Goal: Obtain resource: Obtain resource

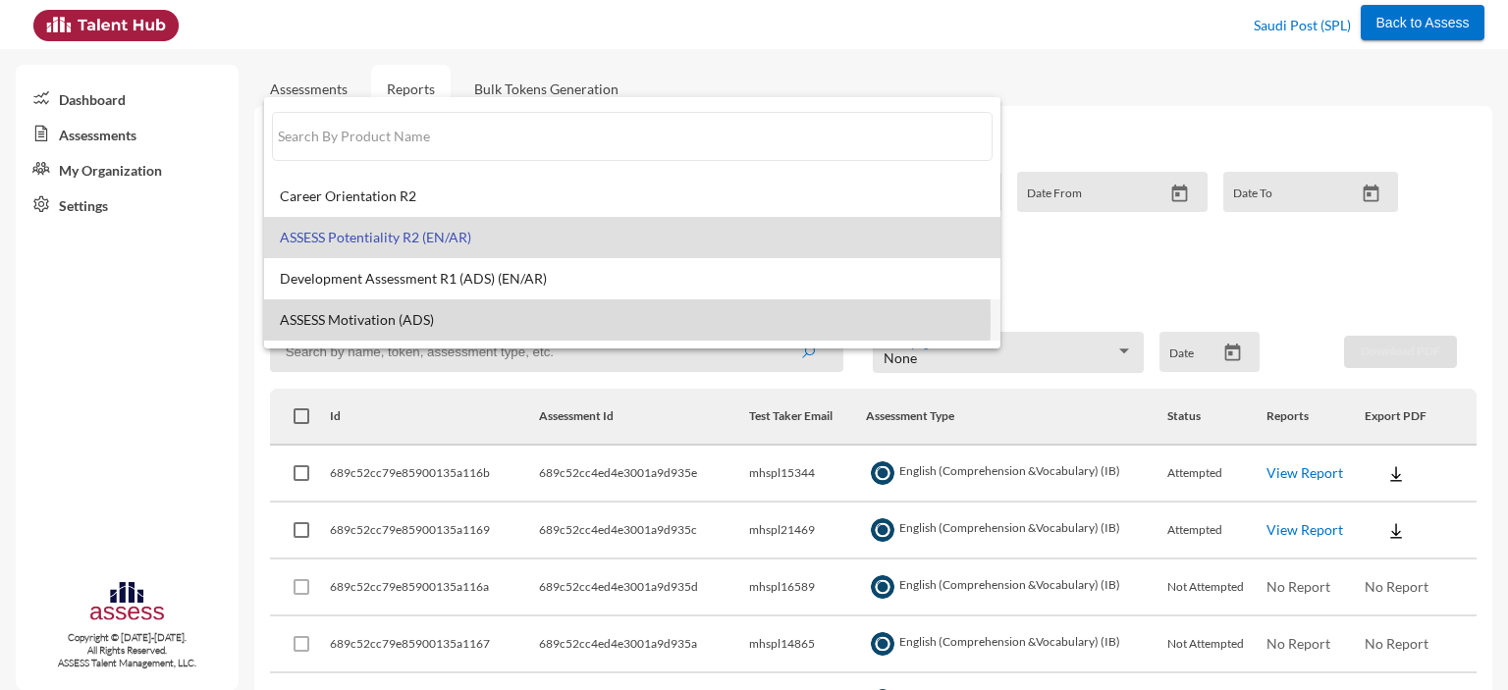
click at [393, 319] on span "ASSESS Motivation (ADS)" at bounding box center [632, 320] width 705 height 16
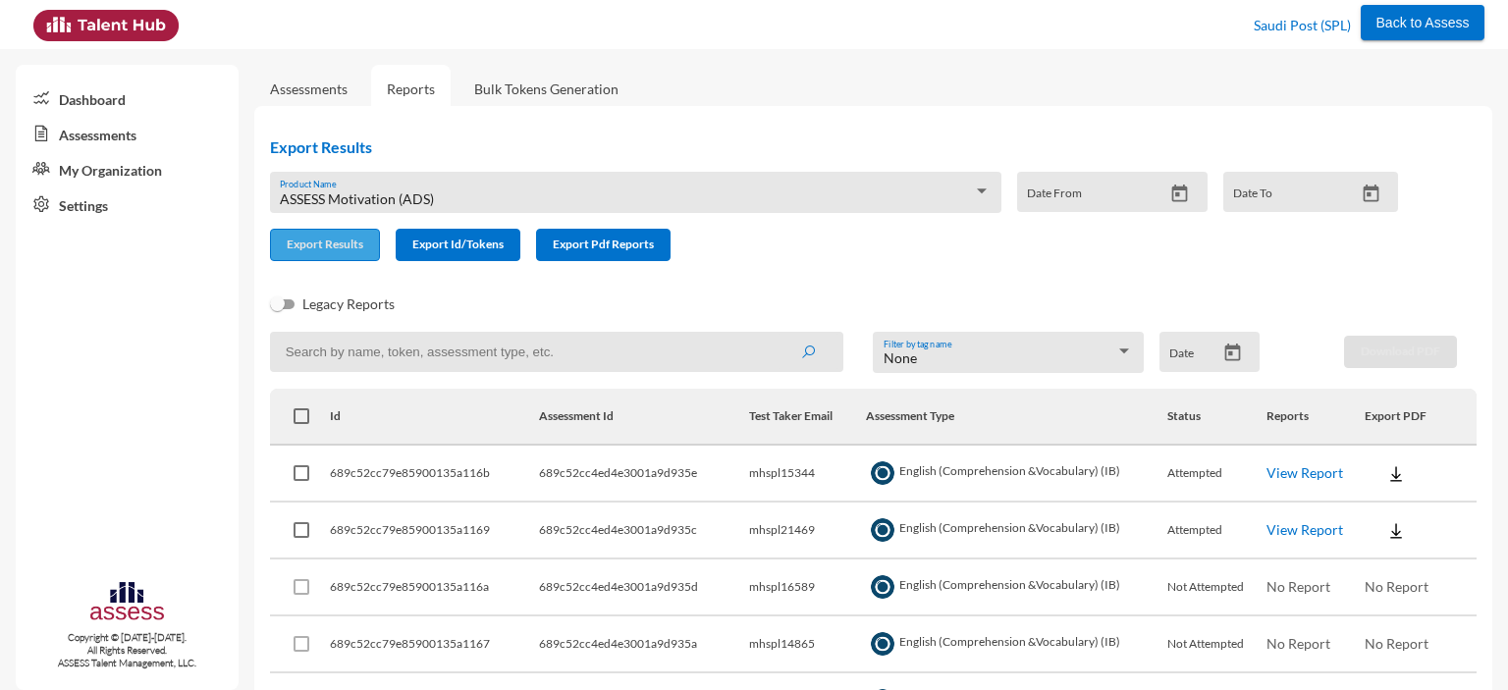
click at [340, 257] on button "Export Results" at bounding box center [325, 245] width 110 height 32
click at [392, 198] on span "ASSESS Motivation (ADS)" at bounding box center [357, 198] width 154 height 17
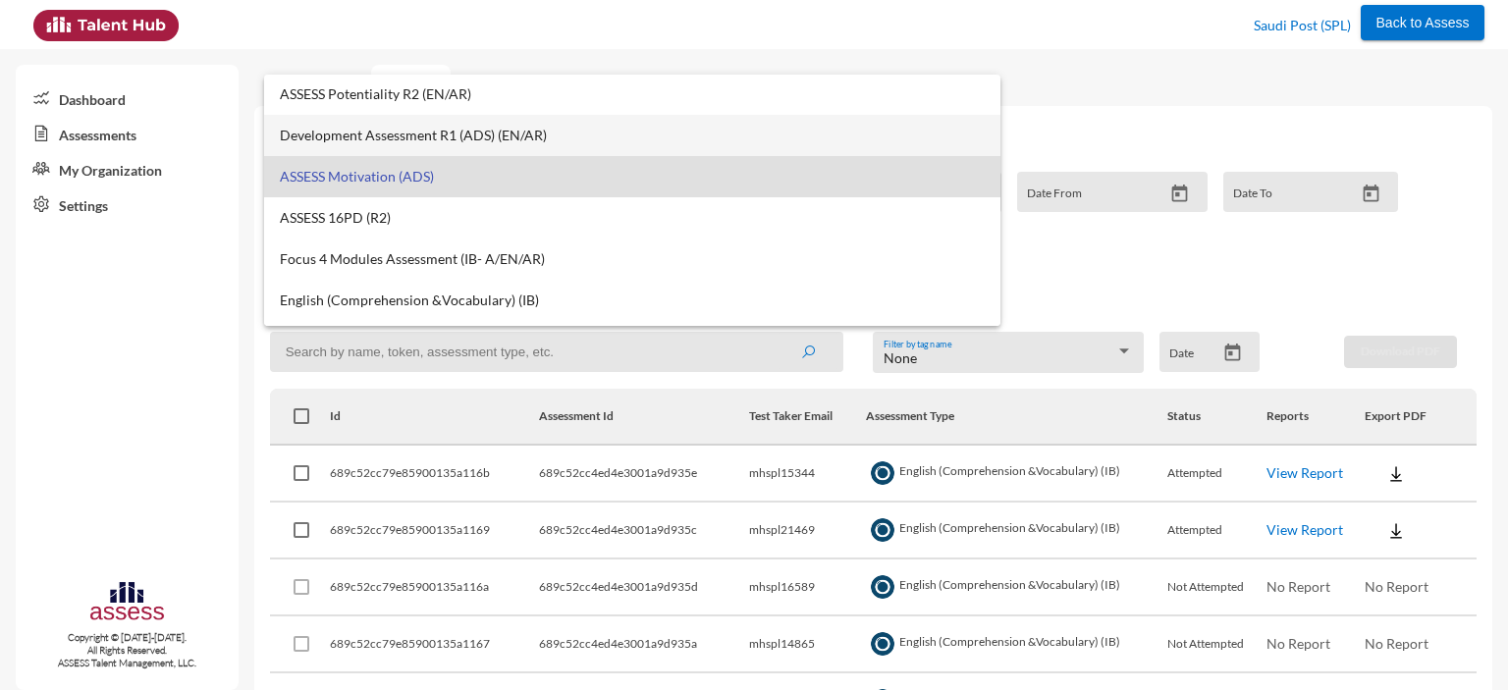
scroll to position [157, 0]
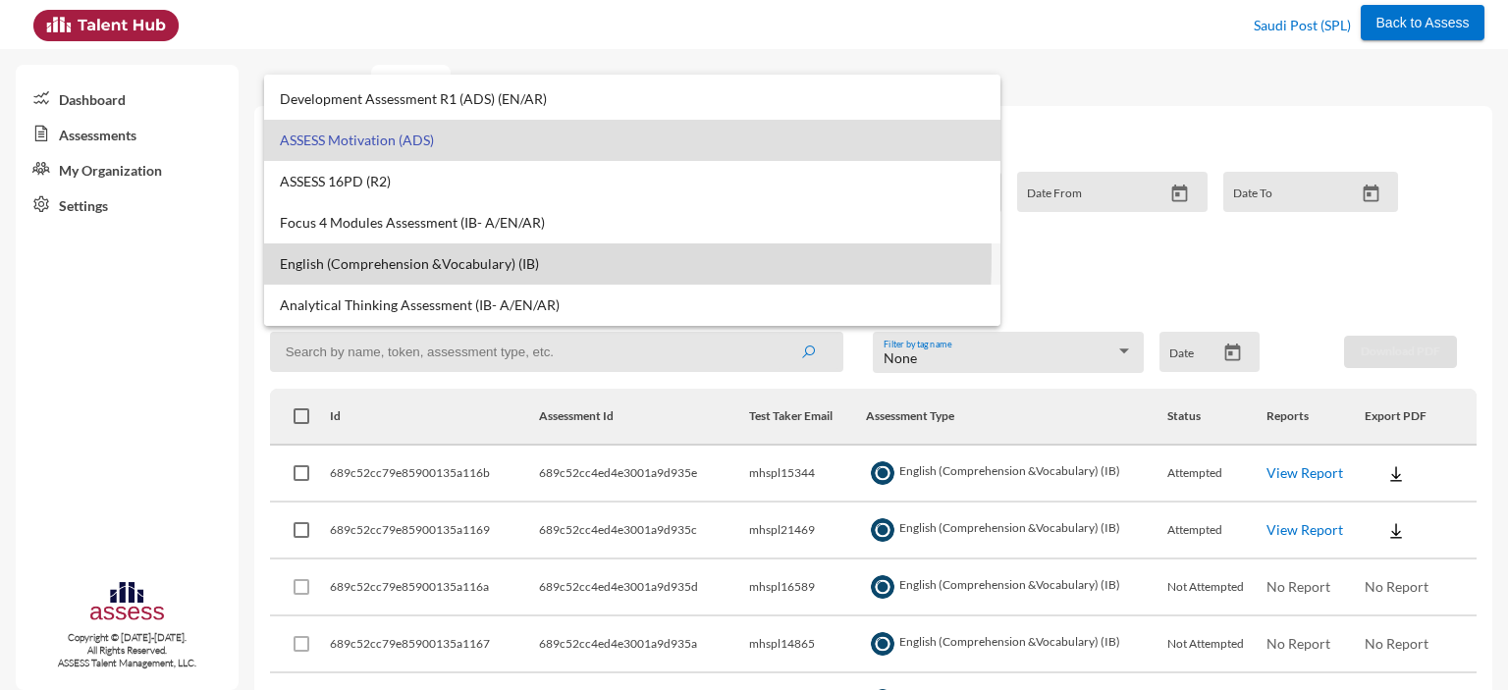
click at [393, 256] on span "English (Comprehension &Vocabulary) (IB)" at bounding box center [632, 264] width 705 height 16
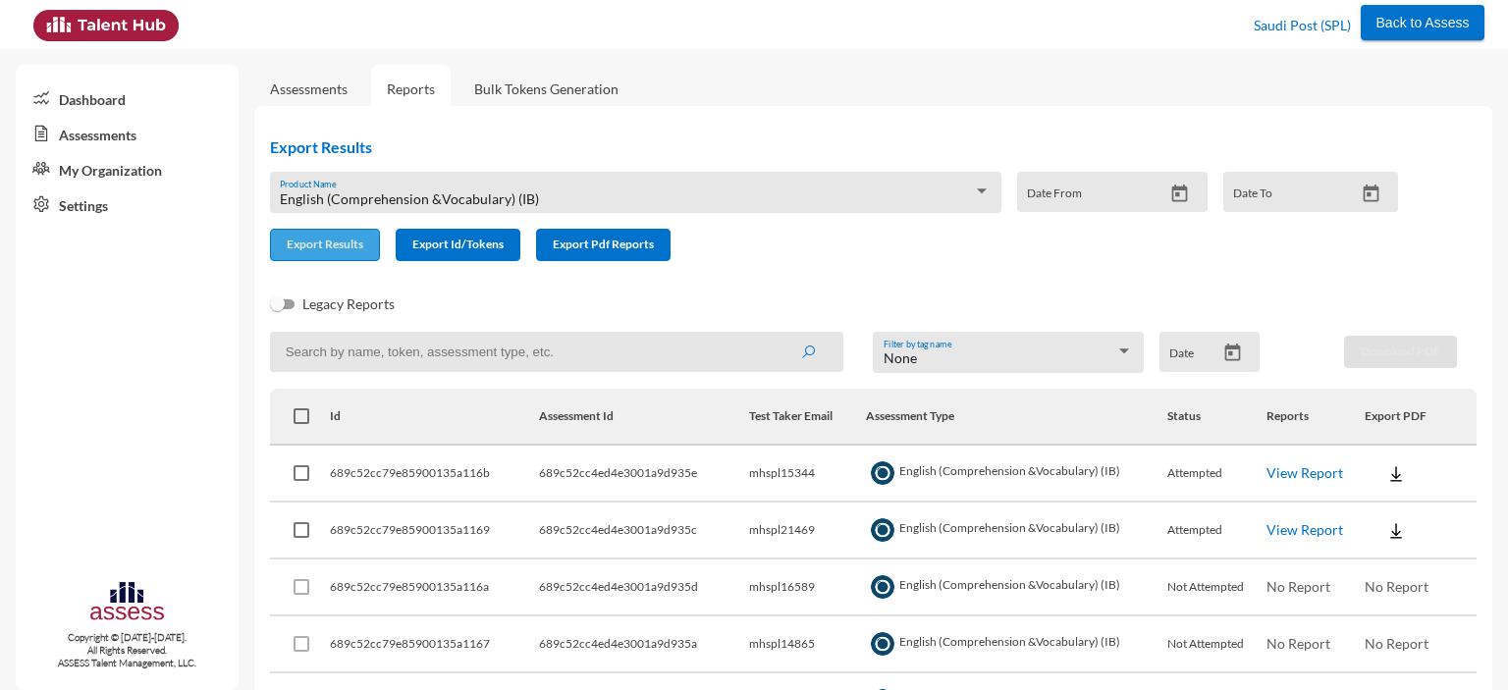
click at [329, 239] on span "Export Results" at bounding box center [325, 244] width 77 height 15
click at [687, 198] on div "English (Comprehension &Vocabulary) (IB)" at bounding box center [626, 199] width 693 height 16
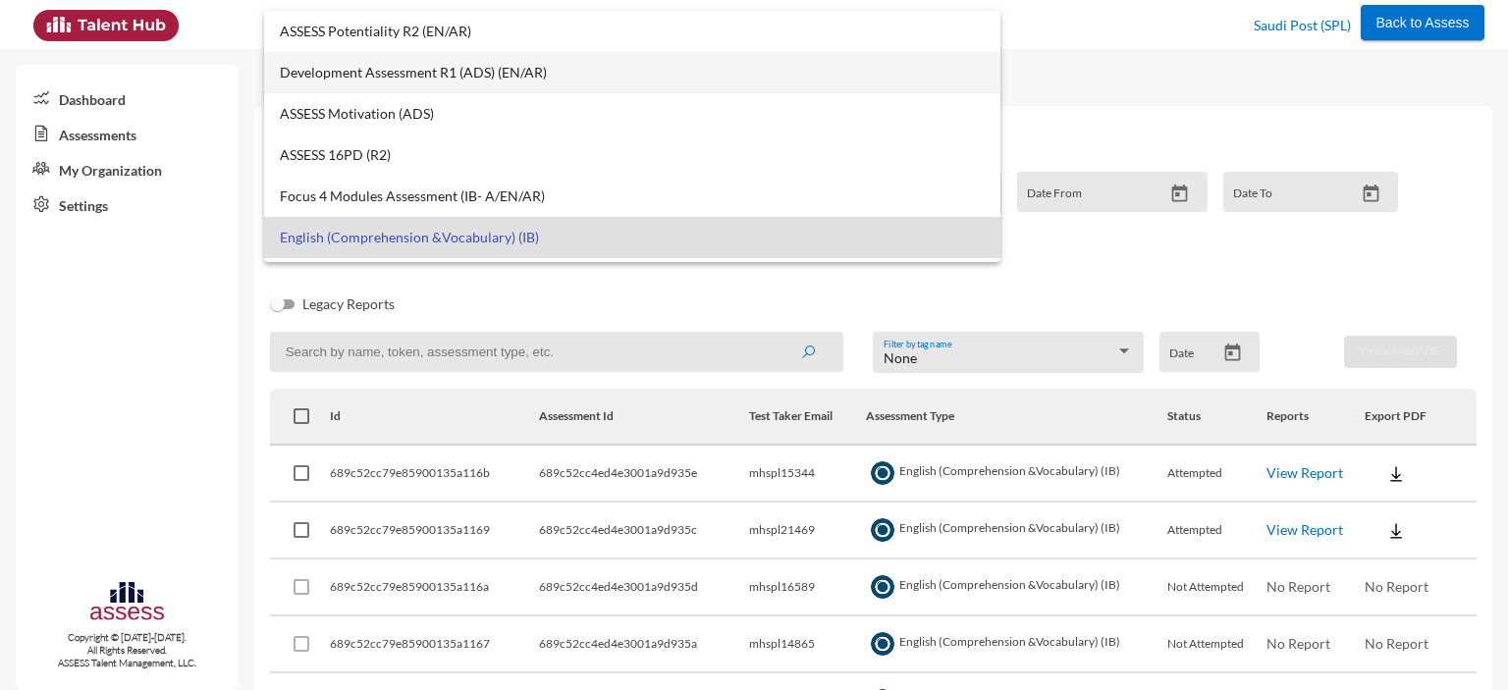
scroll to position [0, 0]
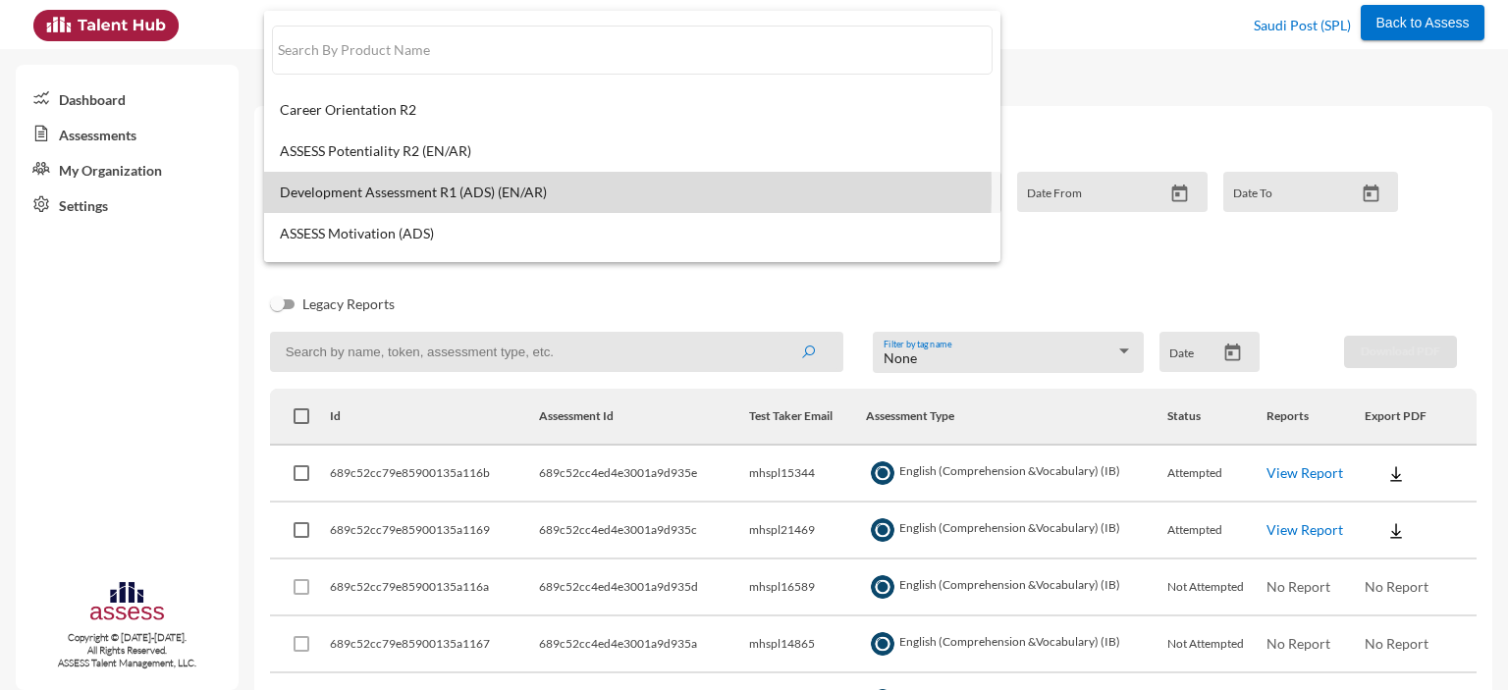
click at [451, 189] on span "Development Assessment R1 (ADS) (EN/AR)" at bounding box center [632, 193] width 705 height 16
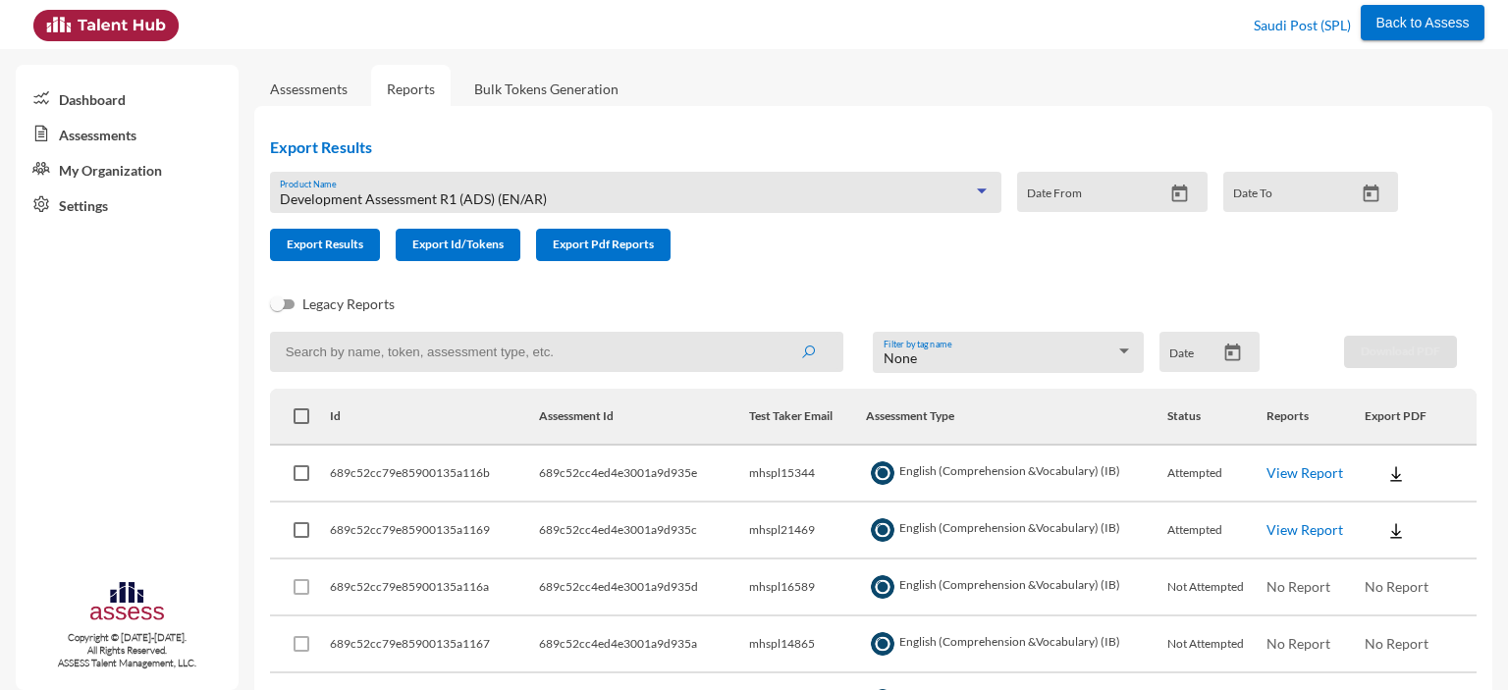
click at [442, 192] on span "Development Assessment R1 (ADS) (EN/AR)" at bounding box center [413, 198] width 267 height 17
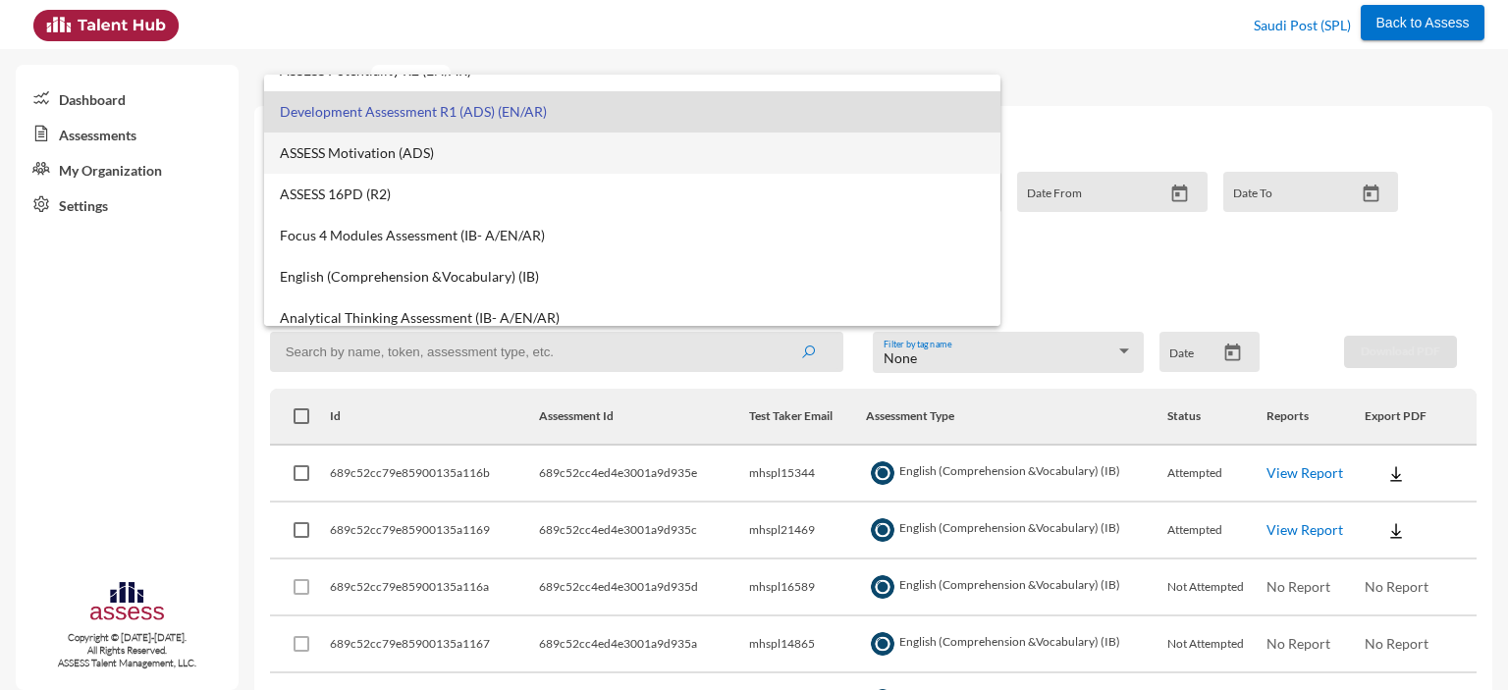
scroll to position [157, 0]
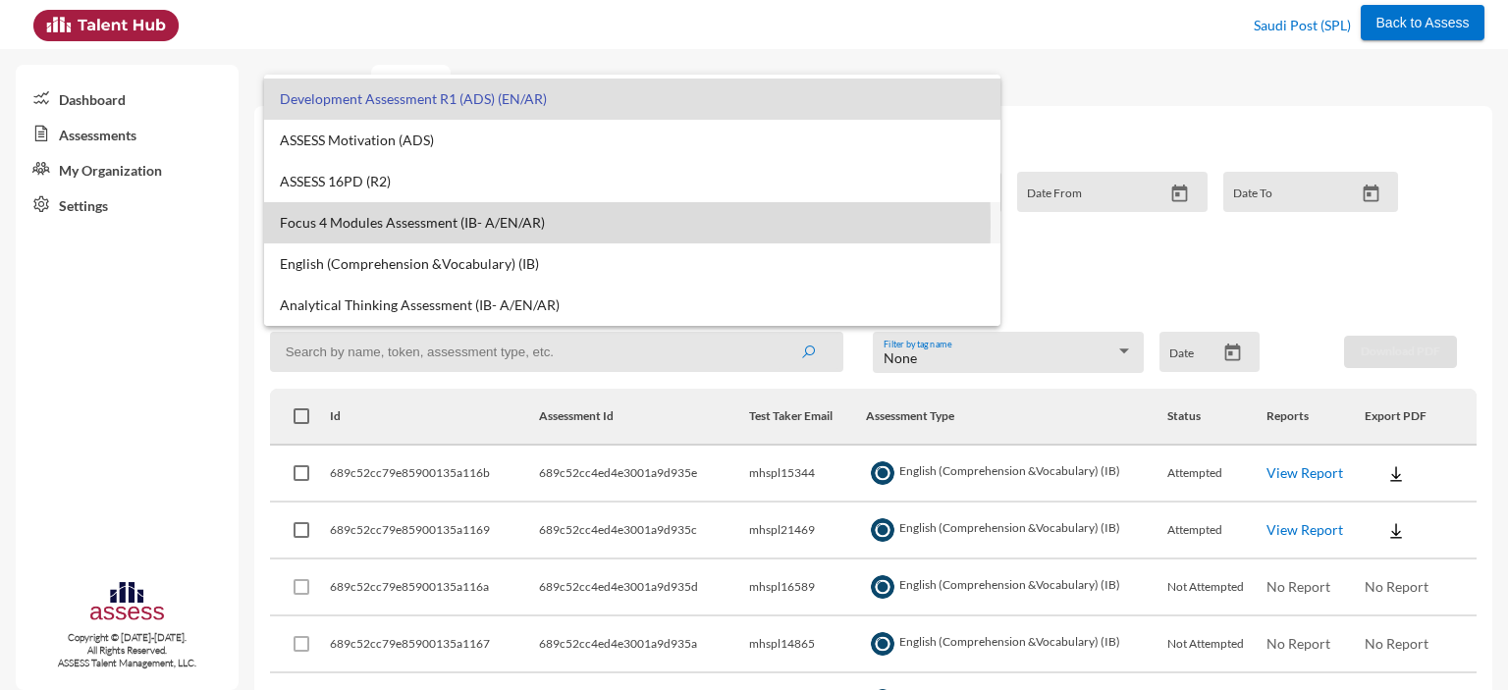
click at [361, 224] on span "Focus 4 Modules Assessment (IB- A/EN/AR)" at bounding box center [632, 223] width 705 height 16
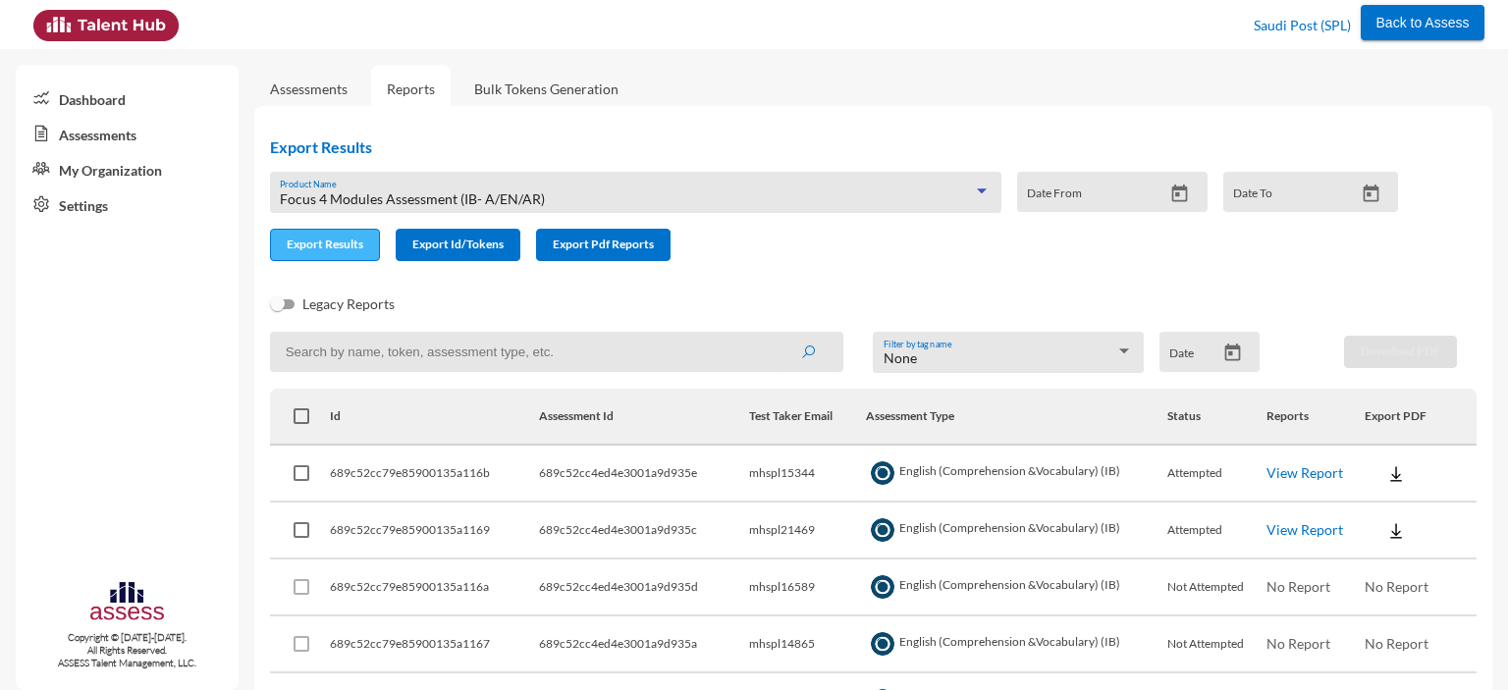
click at [309, 244] on span "Export Results" at bounding box center [325, 244] width 77 height 15
click at [542, 196] on div "Focus 4 Modules Assessment (IB- A/EN/AR)" at bounding box center [626, 199] width 693 height 16
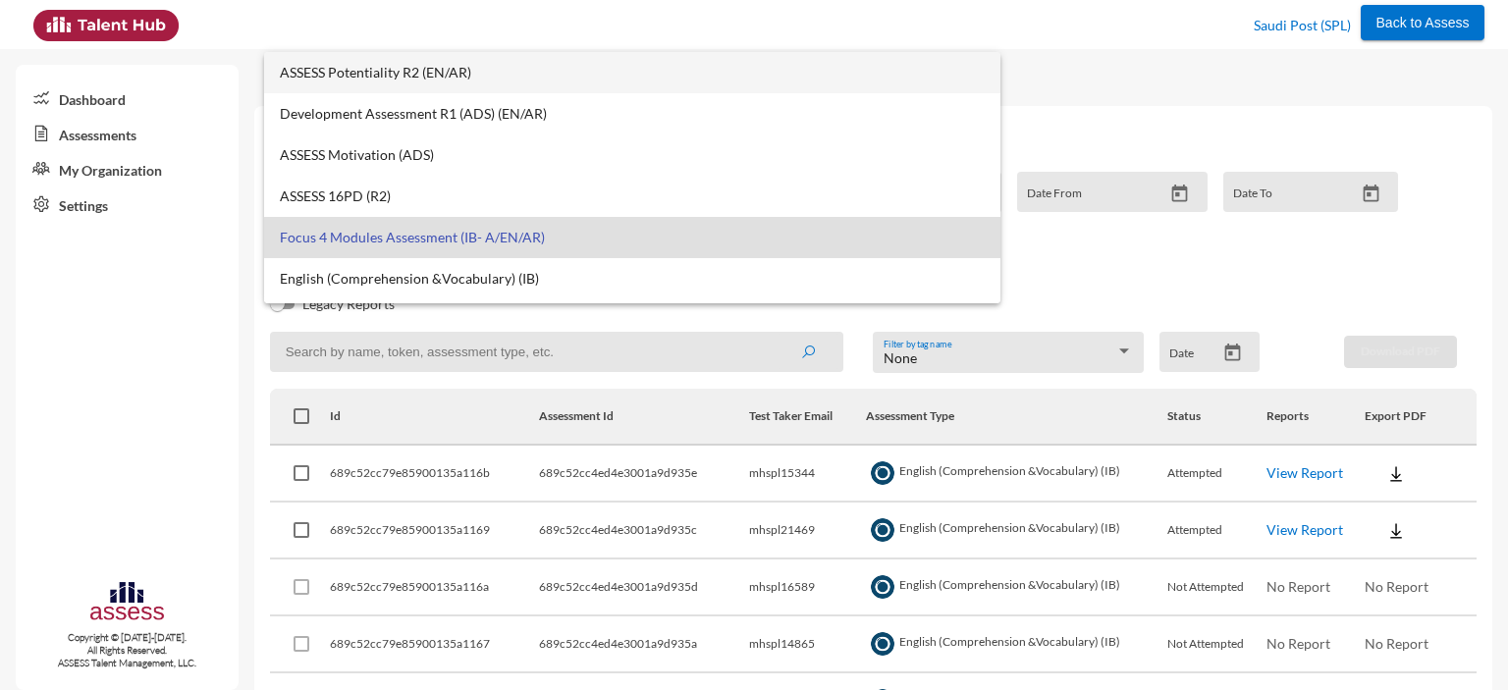
scroll to position [0, 0]
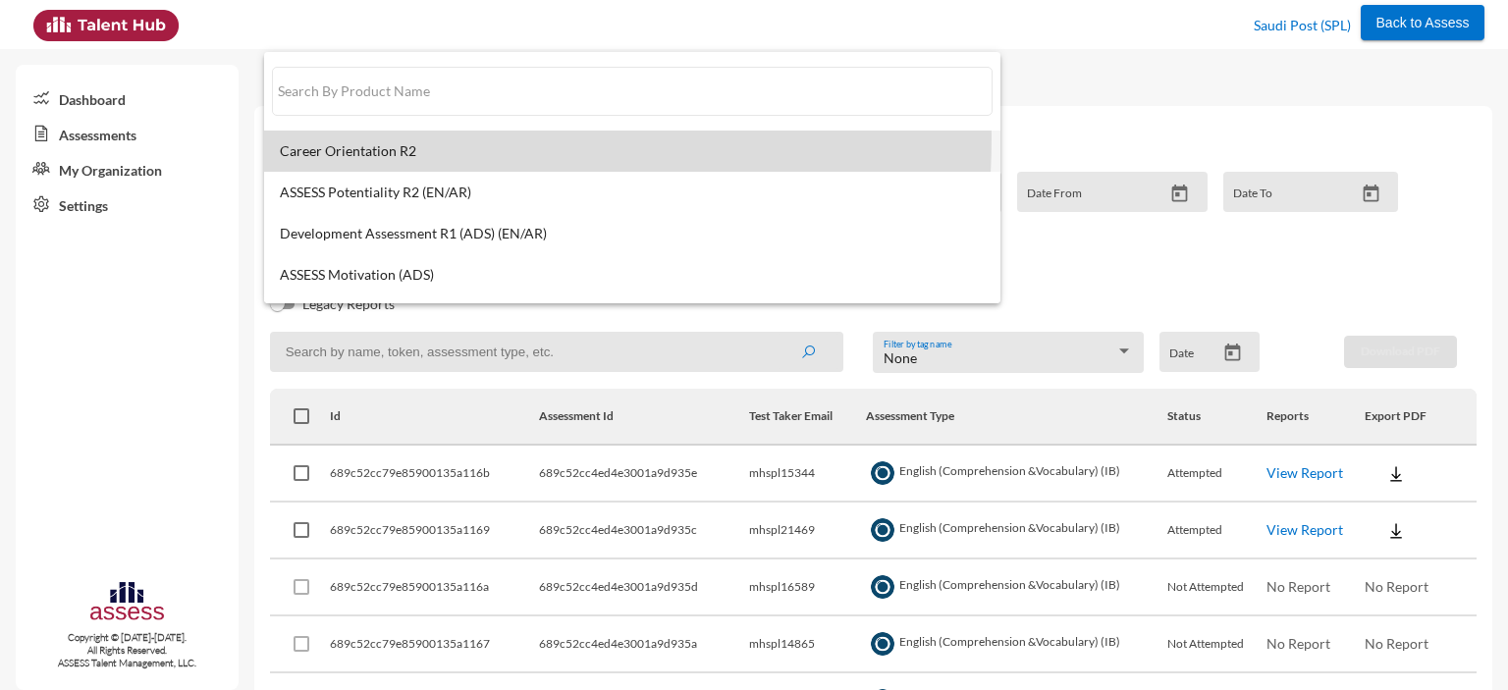
click at [371, 138] on mat-option "Career Orientation R2" at bounding box center [632, 151] width 736 height 41
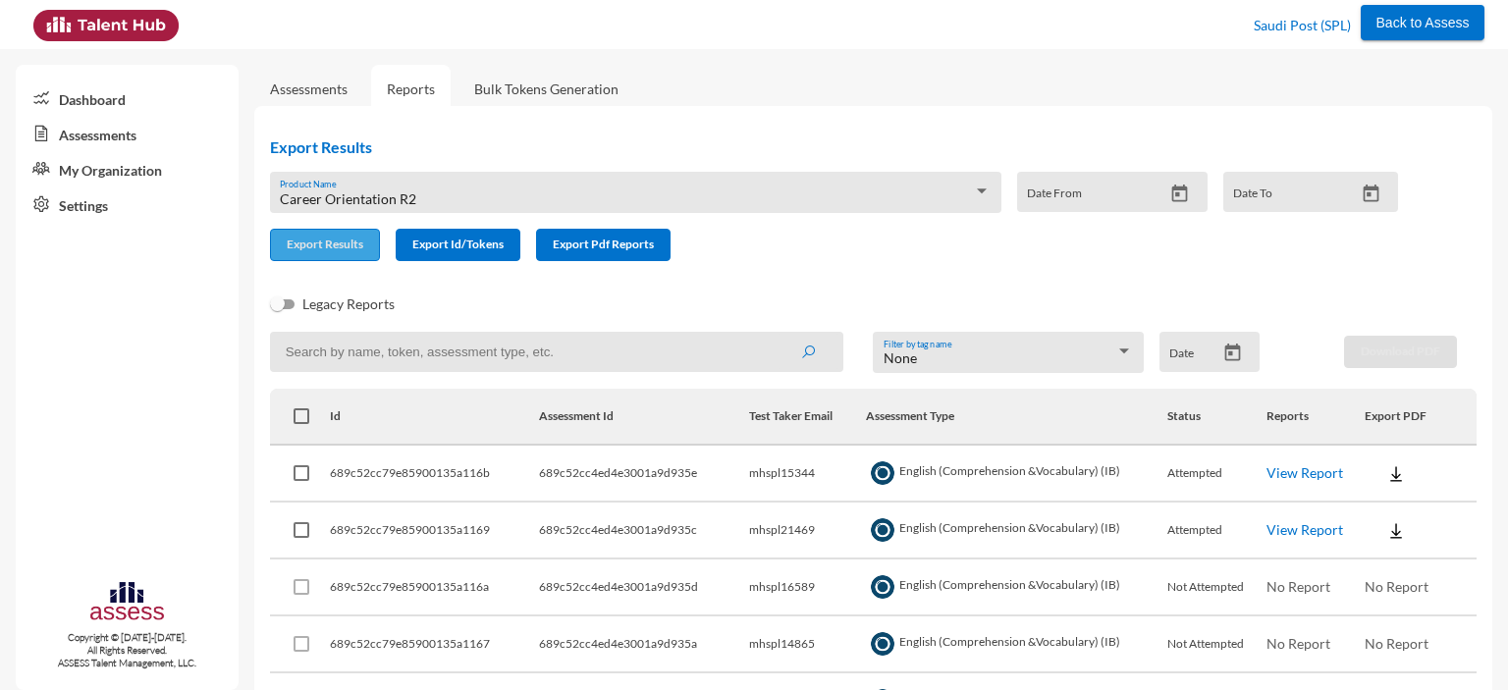
click at [322, 253] on button "Export Results" at bounding box center [325, 245] width 110 height 32
